Goal: Find contact information: Find contact information

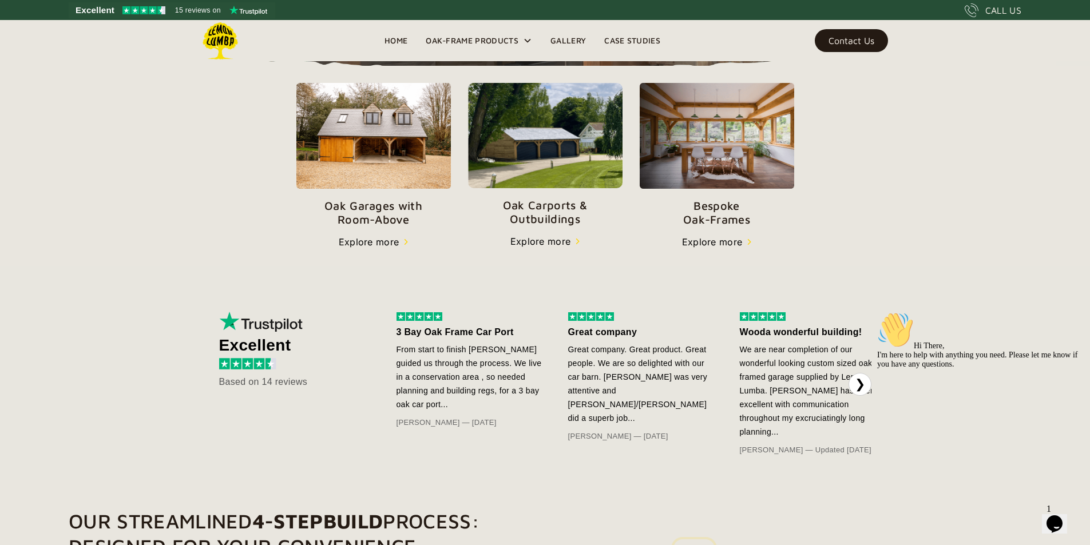
scroll to position [400, 0]
click at [505, 188] on img at bounding box center [545, 134] width 154 height 105
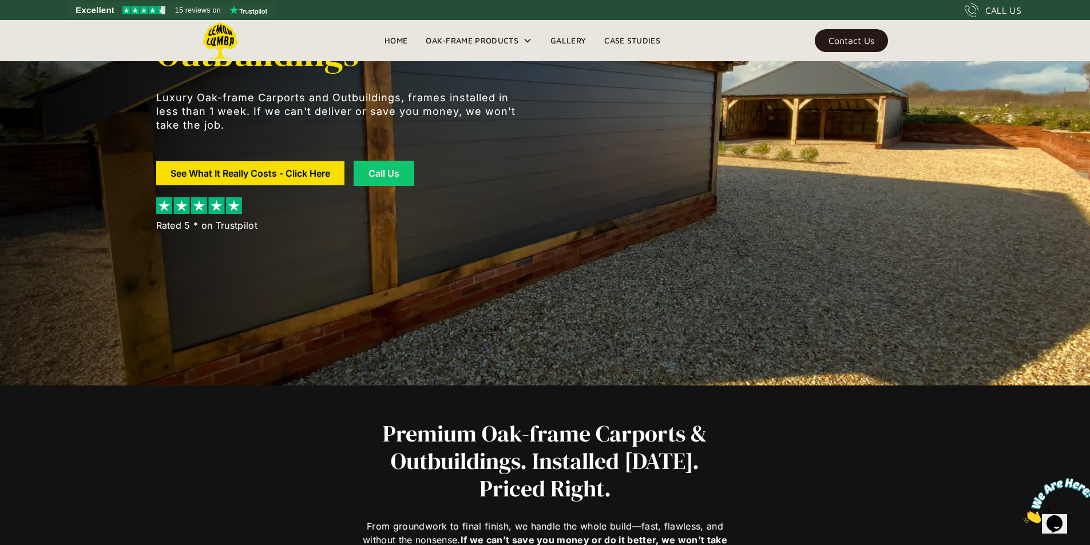
scroll to position [160, 0]
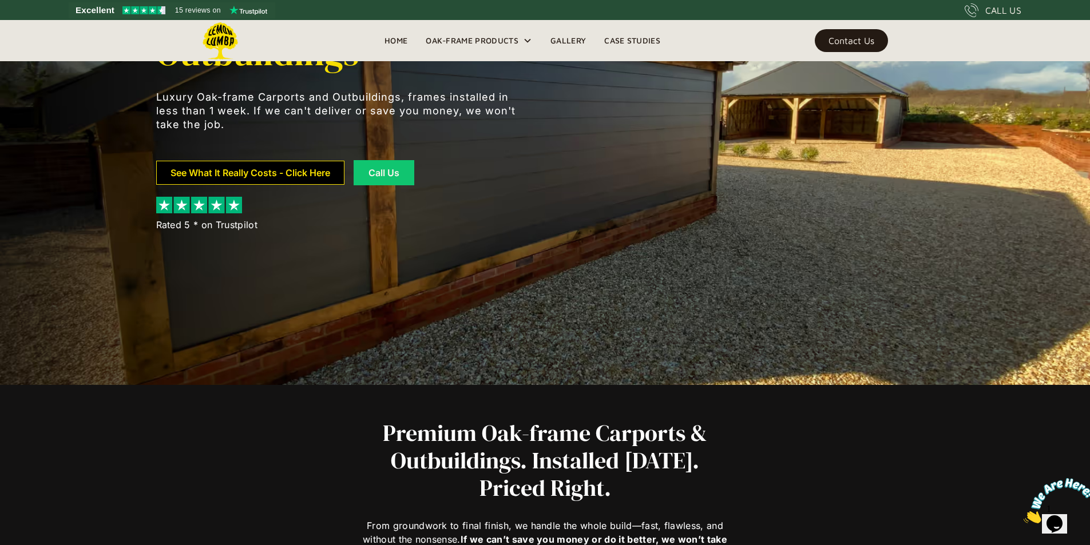
click at [292, 174] on link "See What It Really Costs - Click Here" at bounding box center [250, 173] width 188 height 24
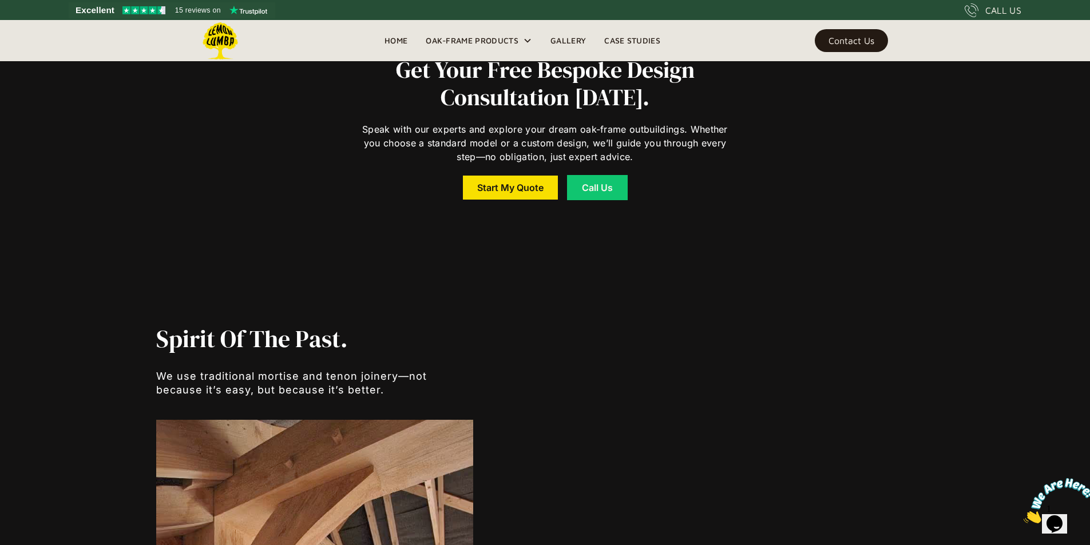
scroll to position [5045, 0]
click at [851, 41] on div "Contact Us" at bounding box center [851, 41] width 46 height 8
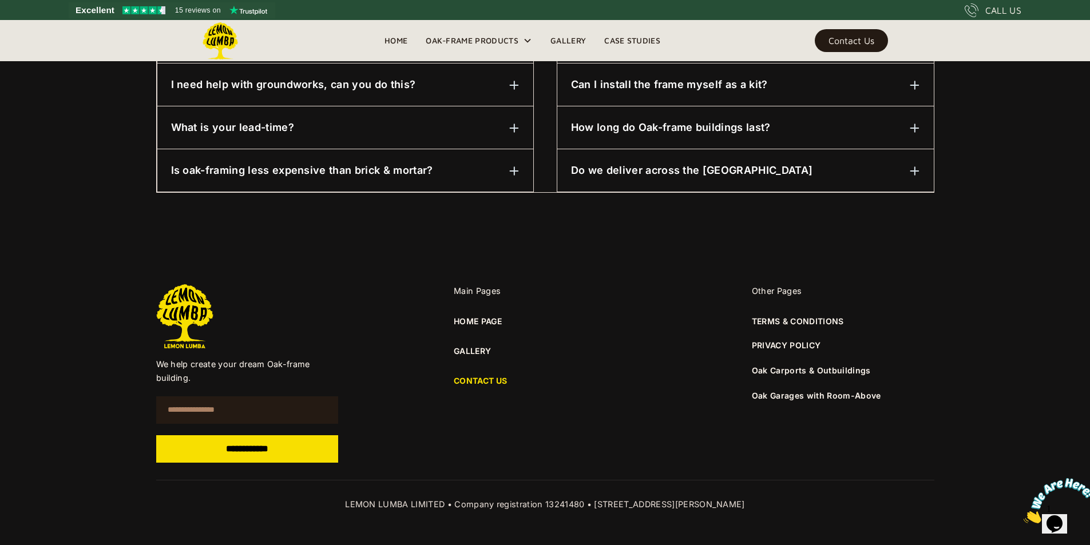
scroll to position [713, 0]
